Goal: Information Seeking & Learning: Check status

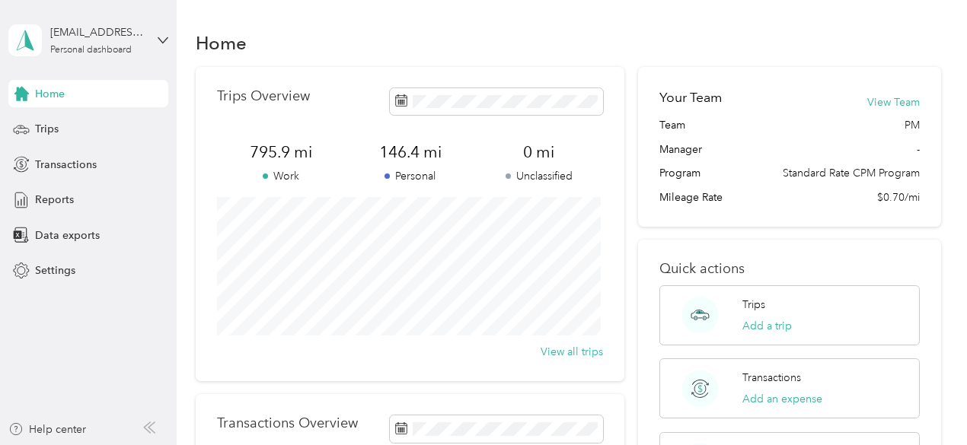
click at [67, 91] on div "Home" at bounding box center [88, 93] width 160 height 27
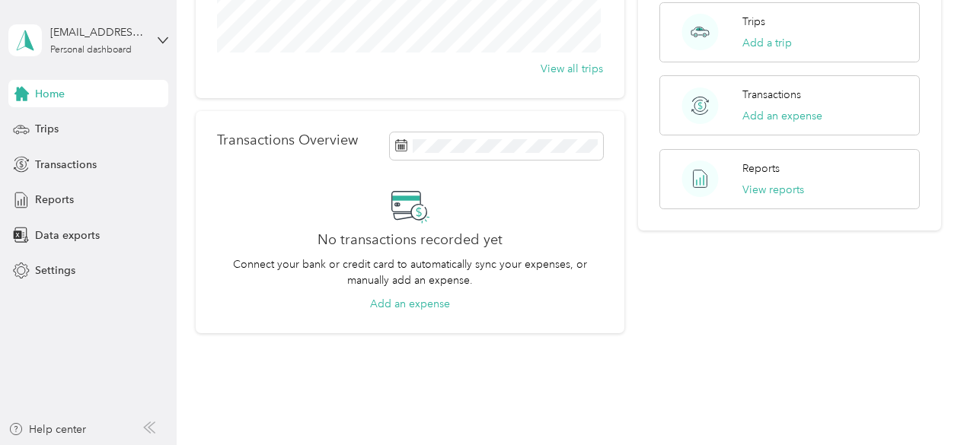
scroll to position [304, 0]
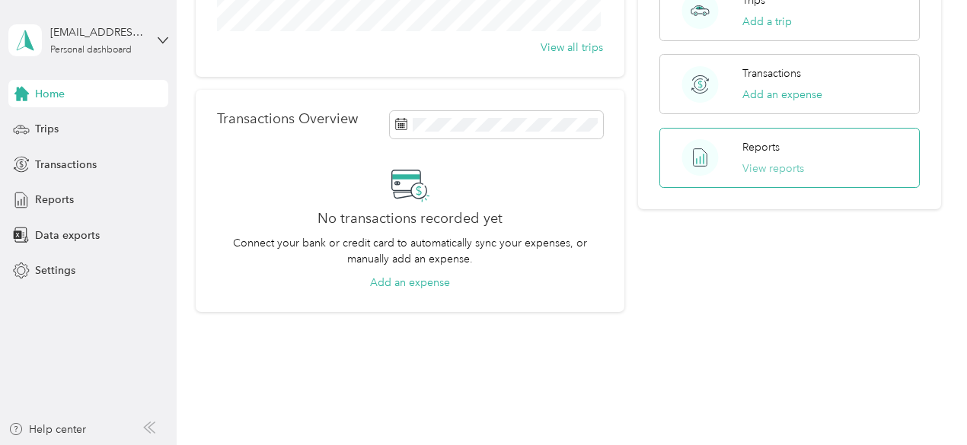
click at [787, 168] on button "View reports" at bounding box center [773, 169] width 62 height 16
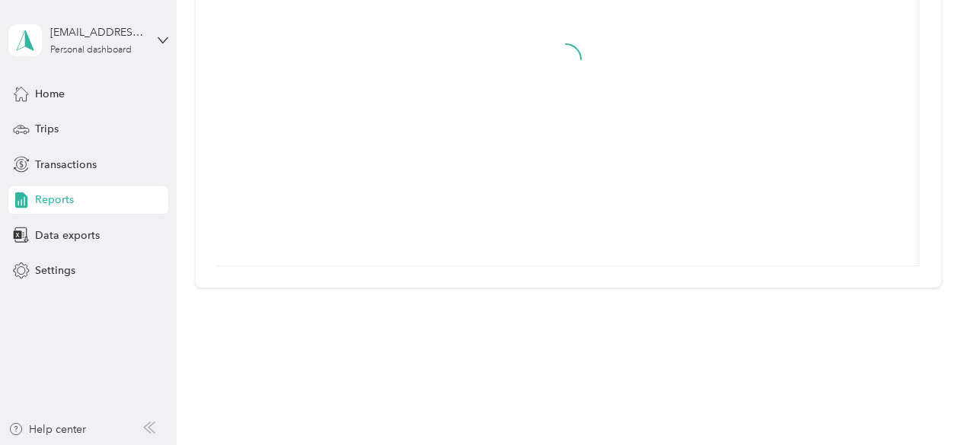
scroll to position [68, 0]
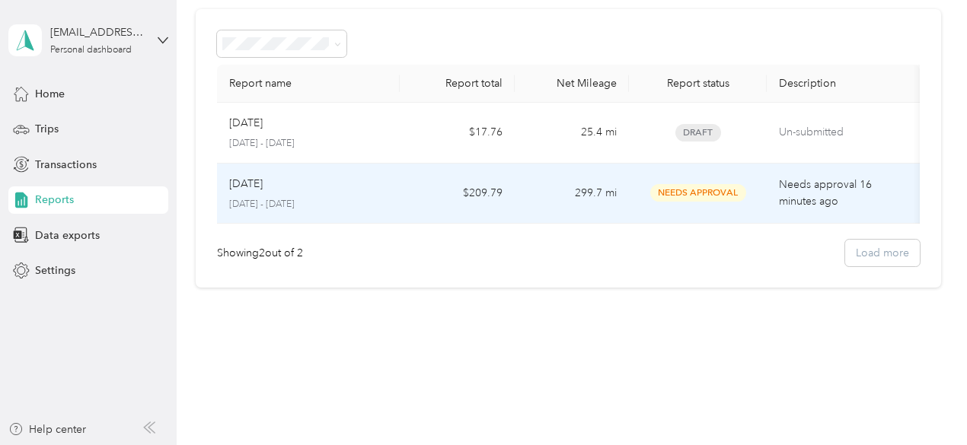
click at [589, 189] on td "299.7 mi" at bounding box center [572, 194] width 114 height 61
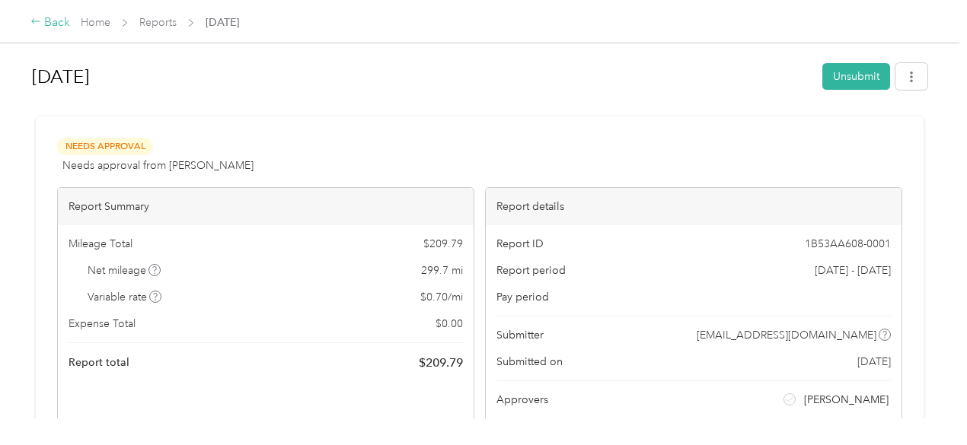
click at [52, 24] on div "Back" at bounding box center [50, 23] width 40 height 18
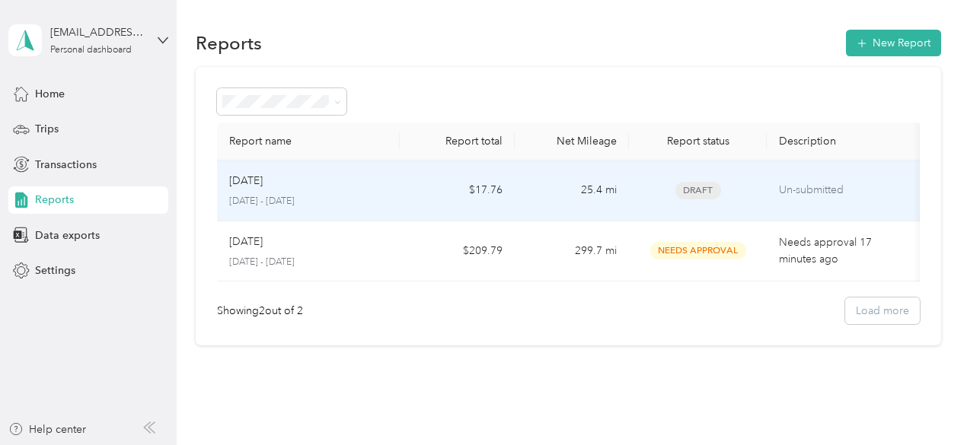
click at [274, 182] on div "[DATE]" at bounding box center [308, 181] width 159 height 17
